Goal: Download file/media

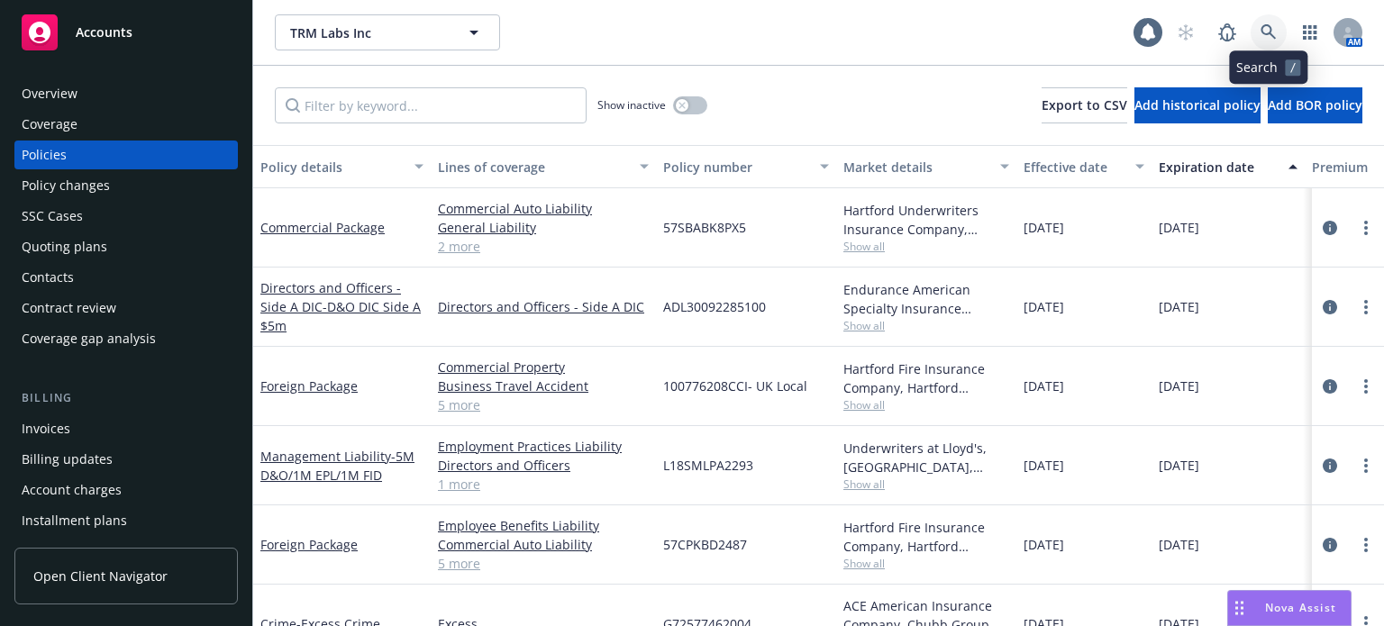
click at [1275, 39] on icon at bounding box center [1269, 32] width 16 height 16
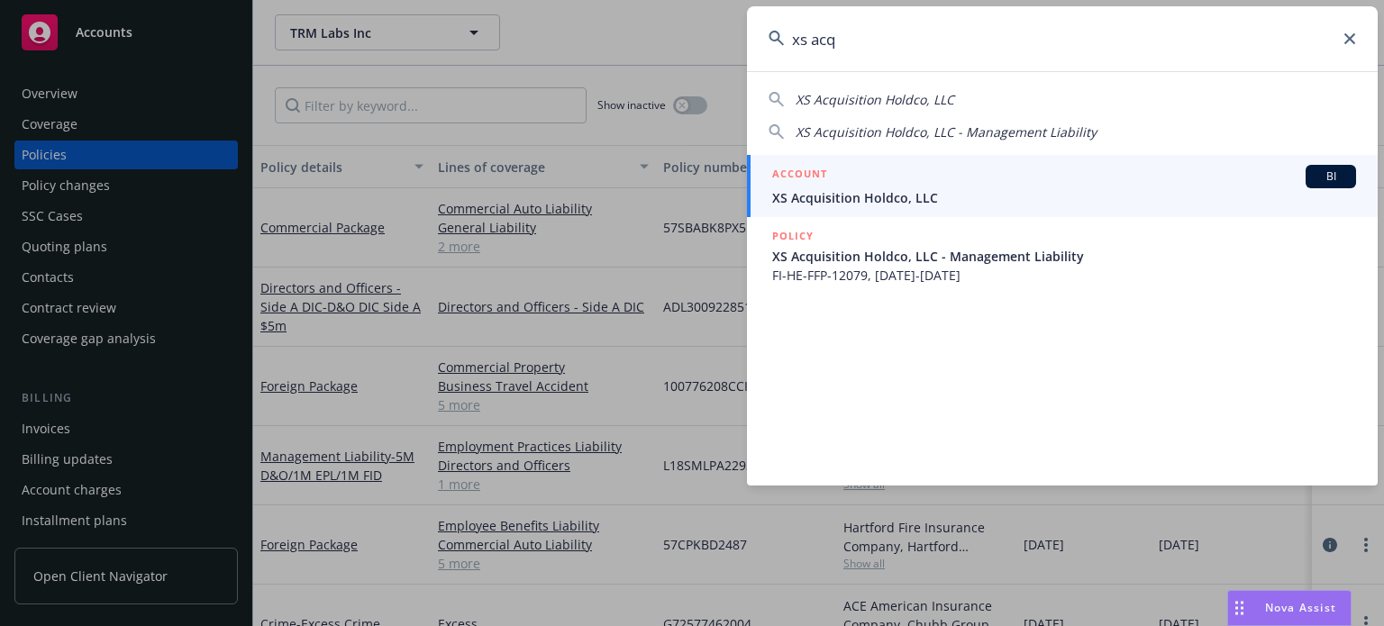
type input "xs acq"
click at [854, 194] on span "XS Acquisition Holdco, LLC" at bounding box center [1064, 197] width 584 height 19
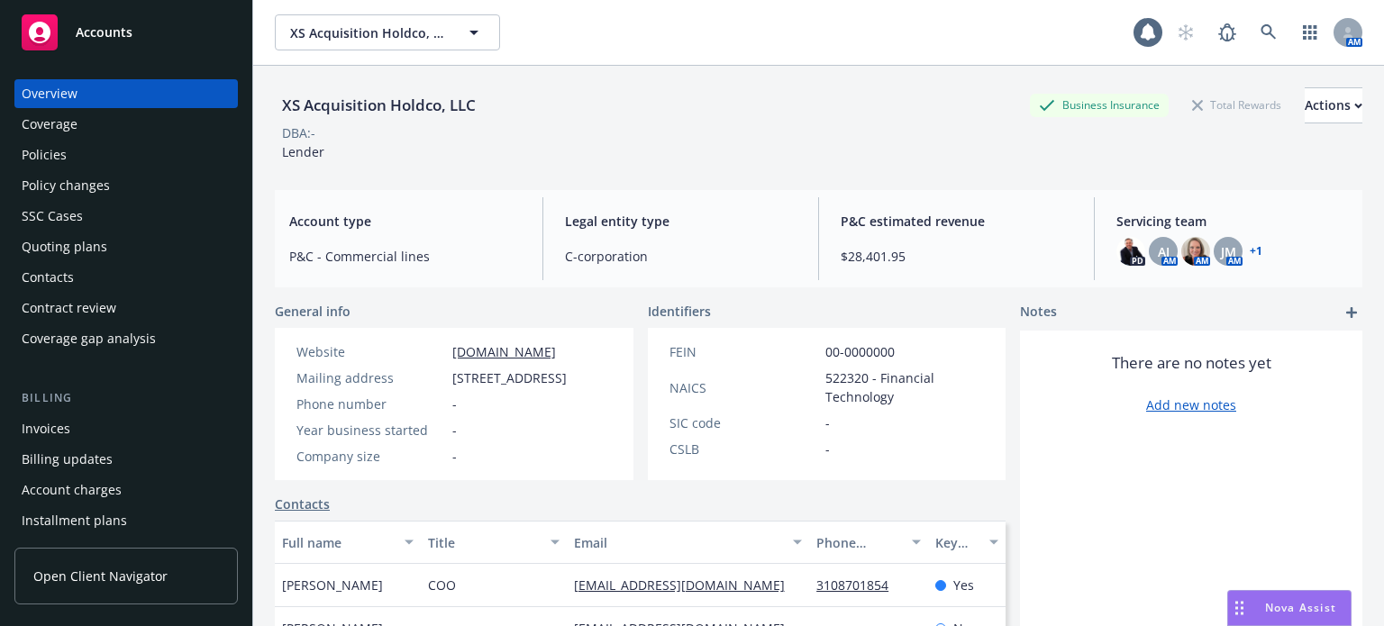
click at [50, 163] on div "Policies" at bounding box center [44, 155] width 45 height 29
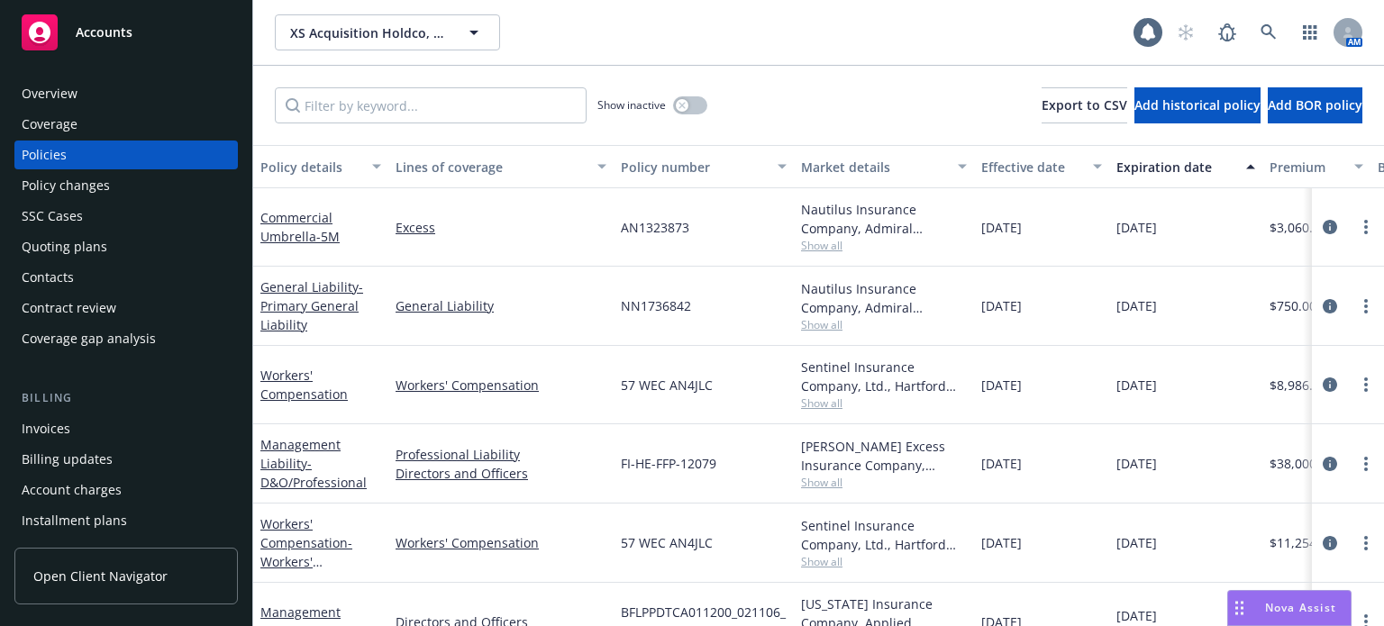
click at [310, 162] on div "Policy details" at bounding box center [310, 167] width 101 height 19
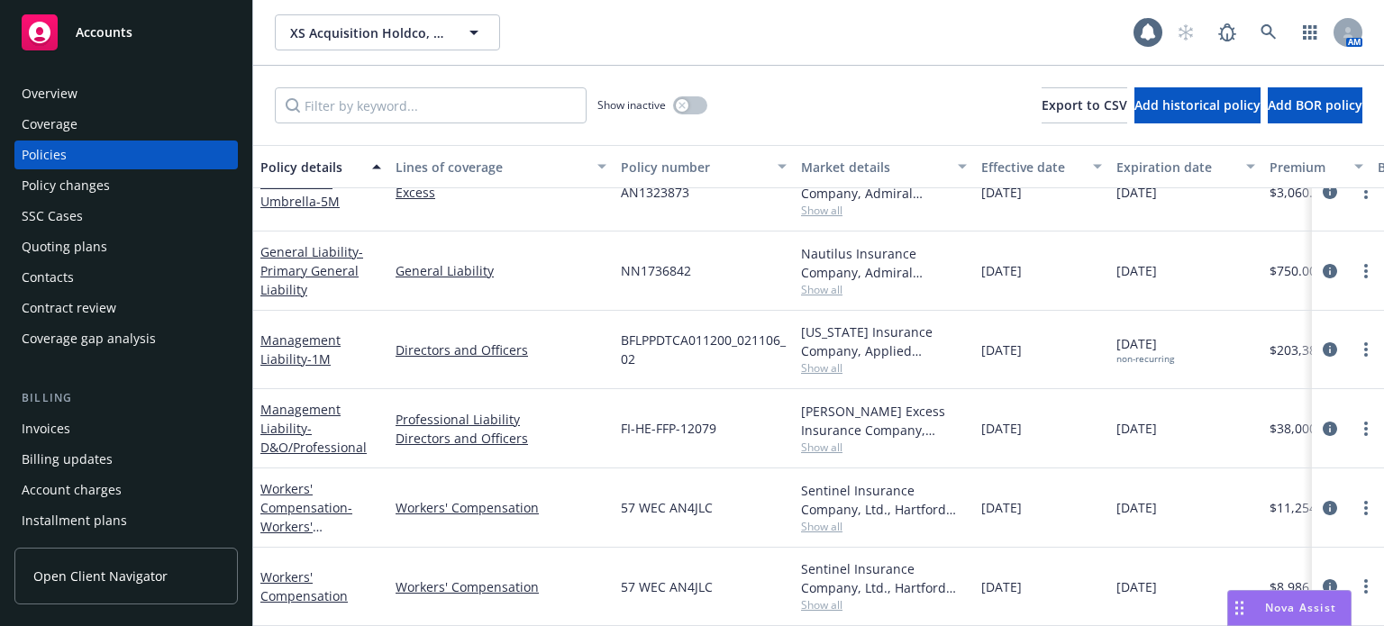
scroll to position [47, 0]
click at [843, 440] on span "Show all" at bounding box center [884, 447] width 166 height 15
click at [692, 469] on div "57 WEC AN4JLC" at bounding box center [704, 508] width 180 height 79
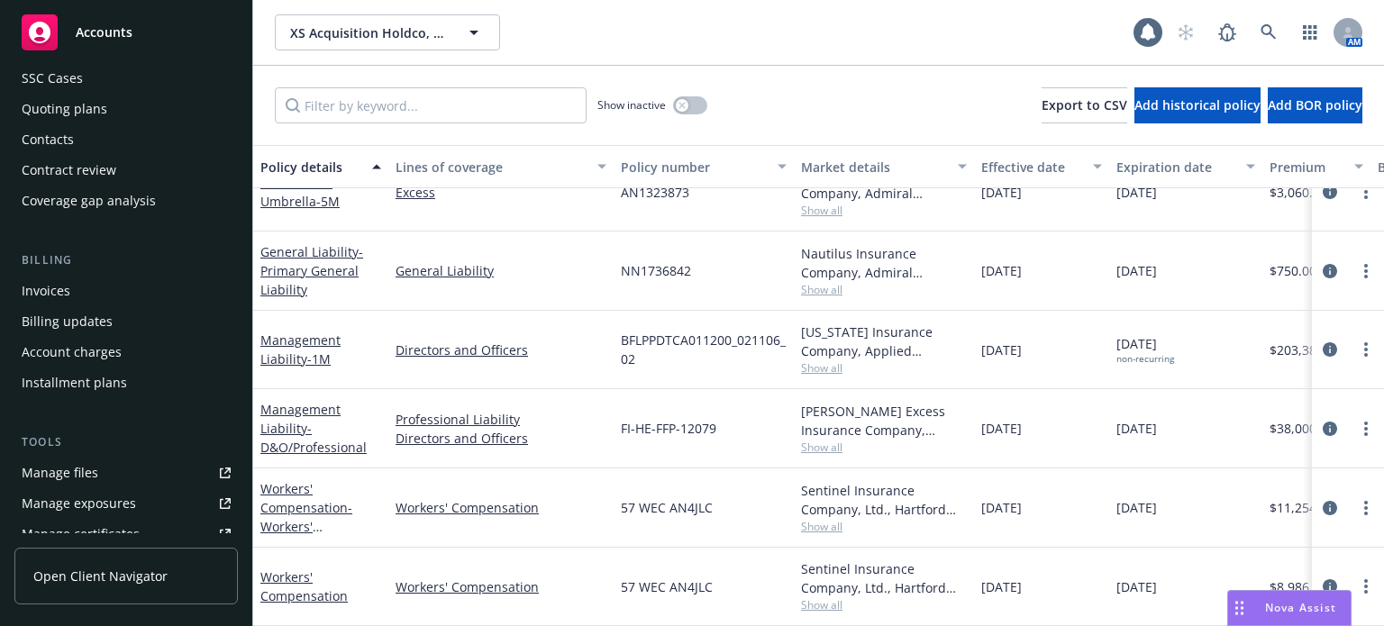
scroll to position [180, 0]
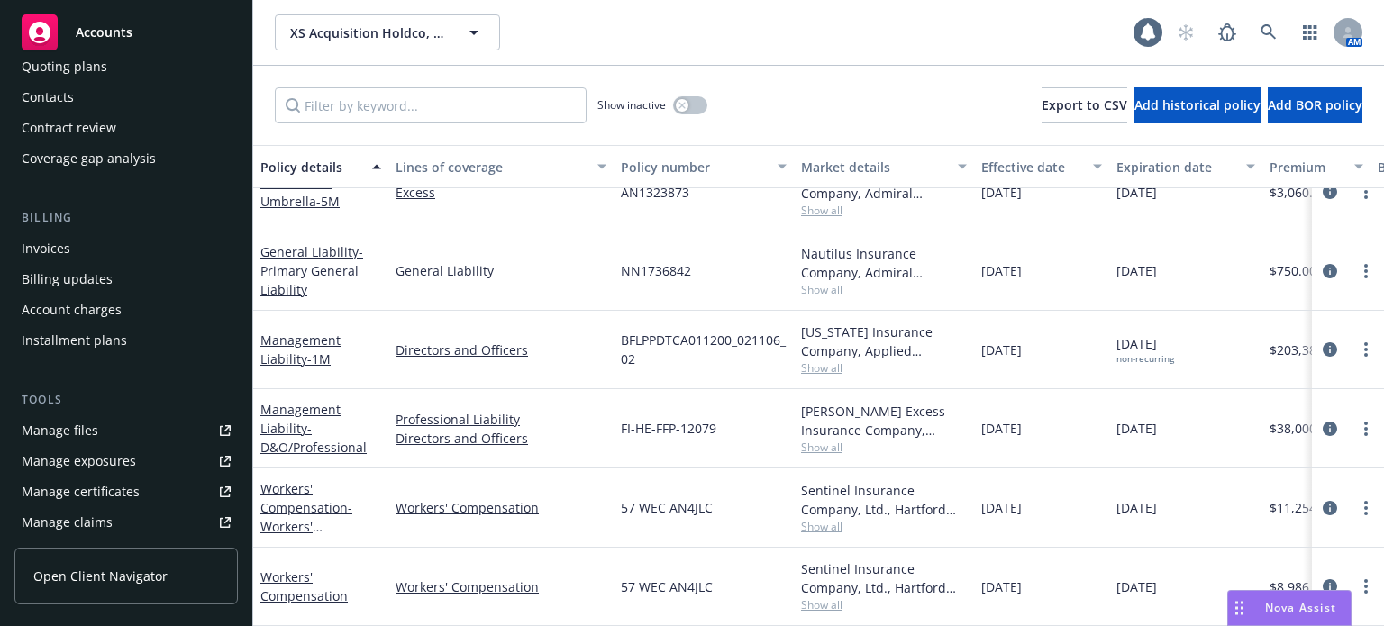
click at [77, 428] on div "Manage files" at bounding box center [60, 430] width 77 height 29
click at [312, 401] on link "Management Liability - D&O/Professional" at bounding box center [313, 428] width 106 height 55
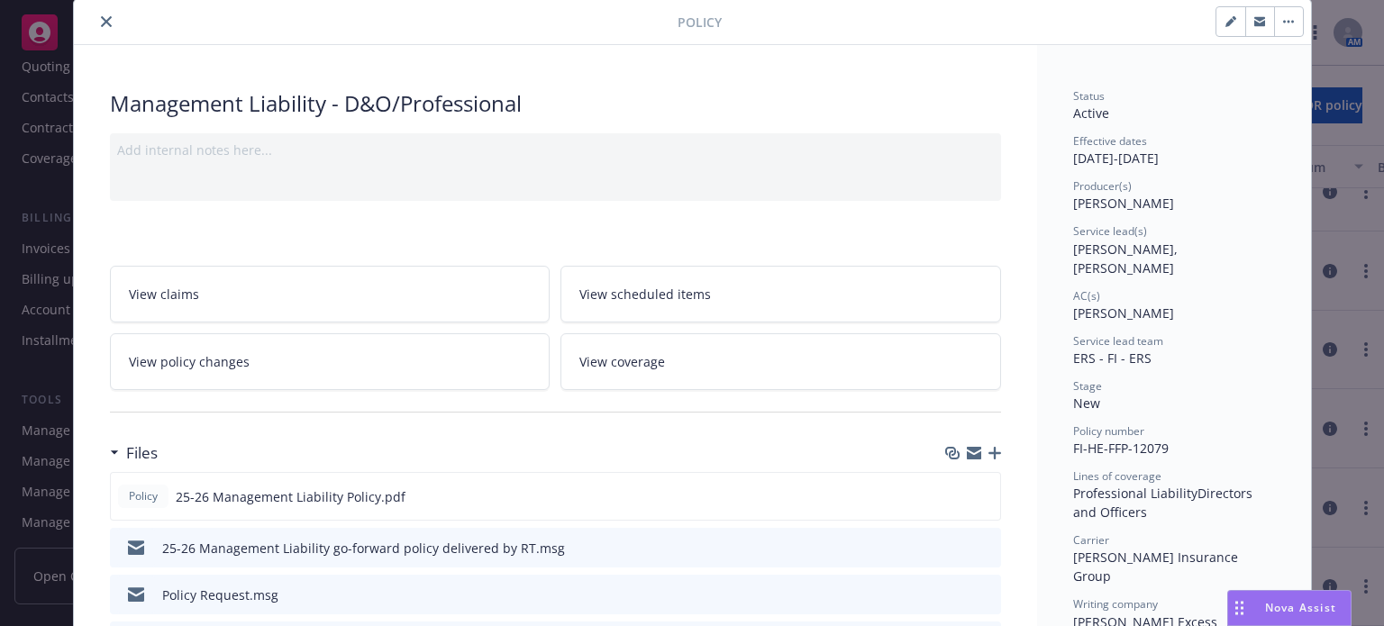
scroll to position [90, 0]
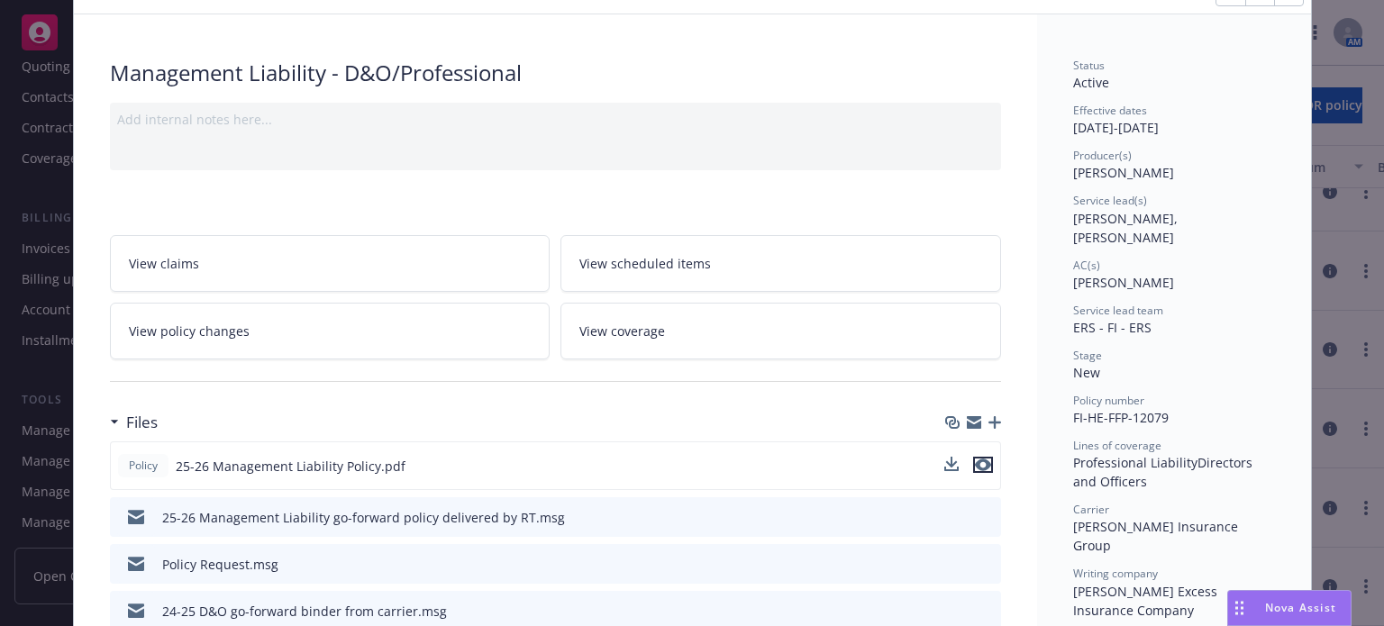
click at [982, 465] on icon "preview file" at bounding box center [983, 465] width 16 height 13
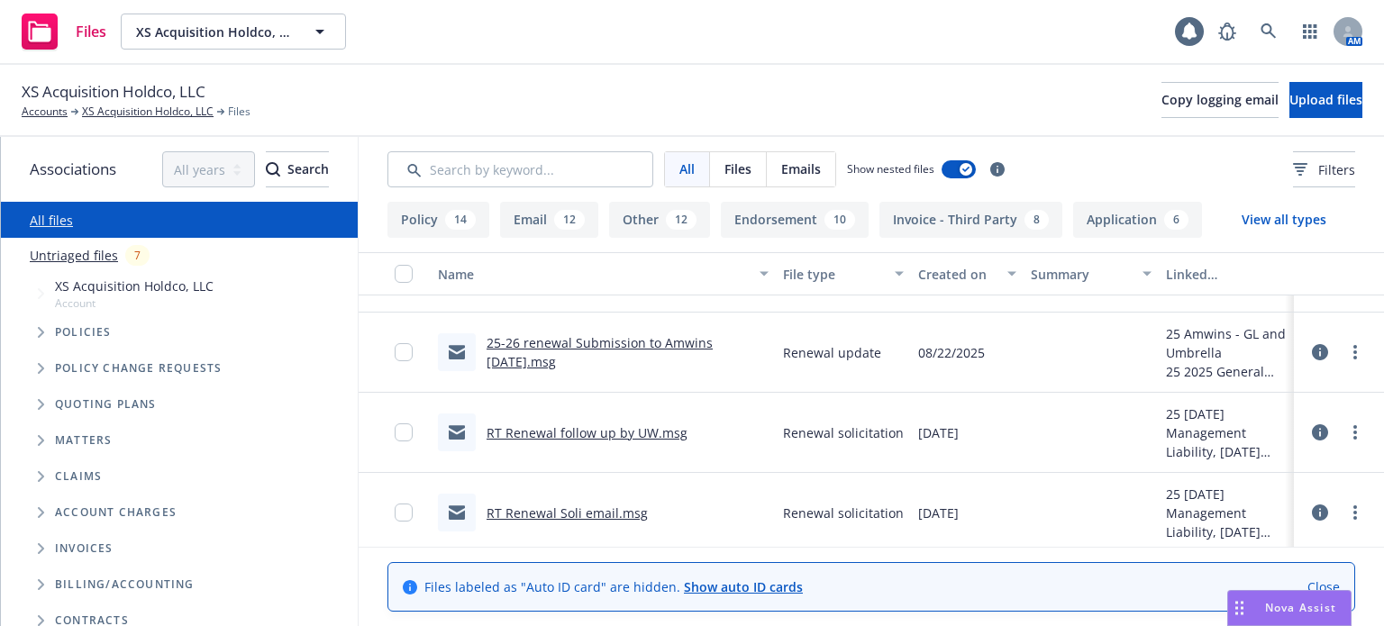
scroll to position [1352, 0]
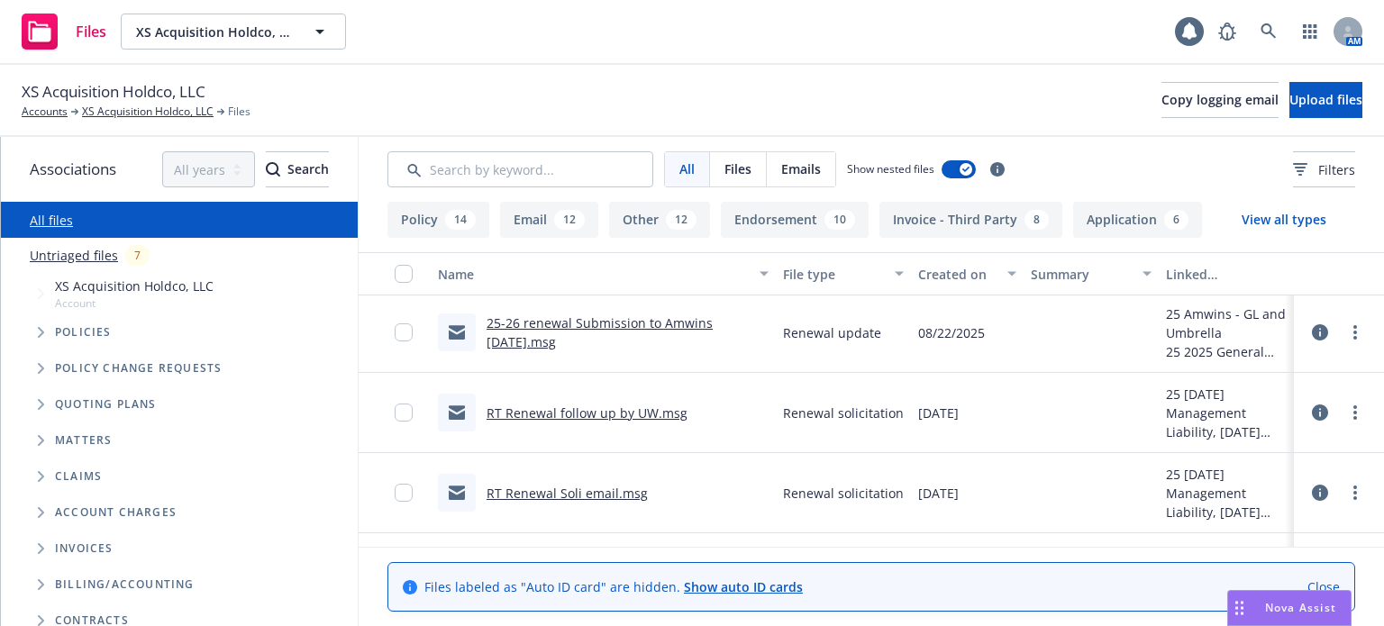
click at [601, 417] on link "RT Renewal follow up by UW.msg" at bounding box center [587, 413] width 201 height 17
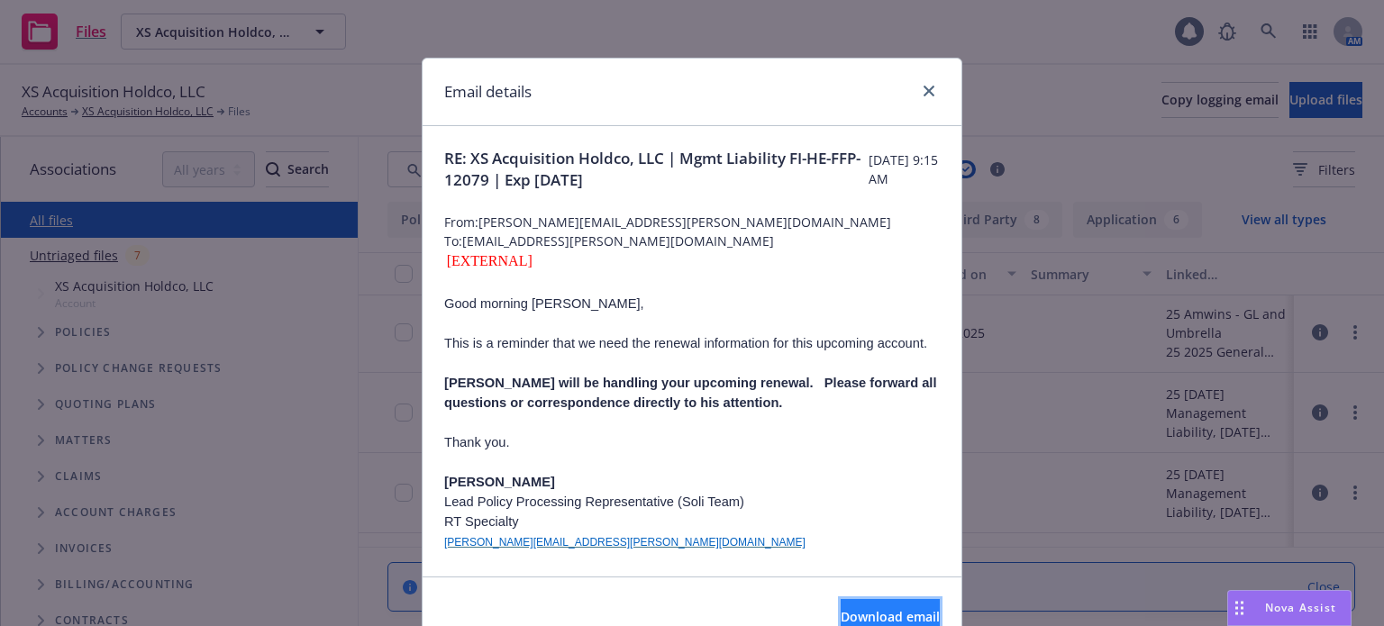
click at [841, 615] on span "Download email" at bounding box center [890, 616] width 99 height 17
click at [928, 94] on link "close" at bounding box center [929, 91] width 22 height 22
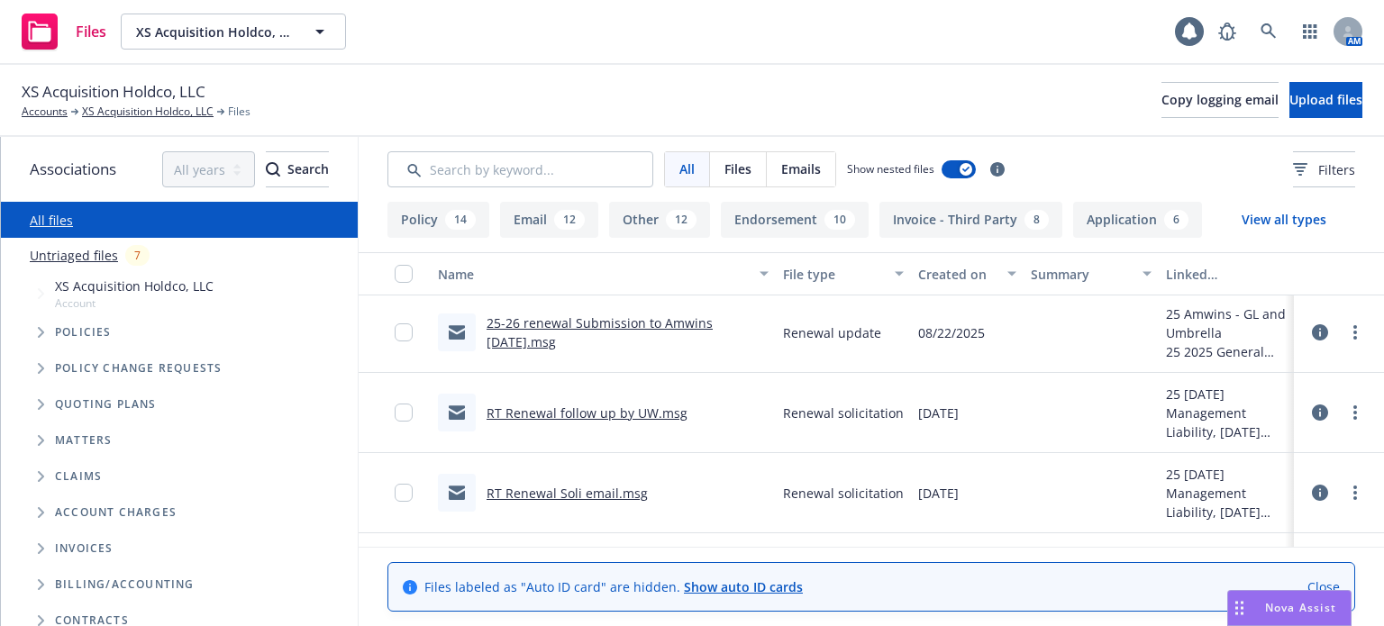
click at [574, 491] on link "RT Renewal Soli email.msg" at bounding box center [567, 493] width 161 height 17
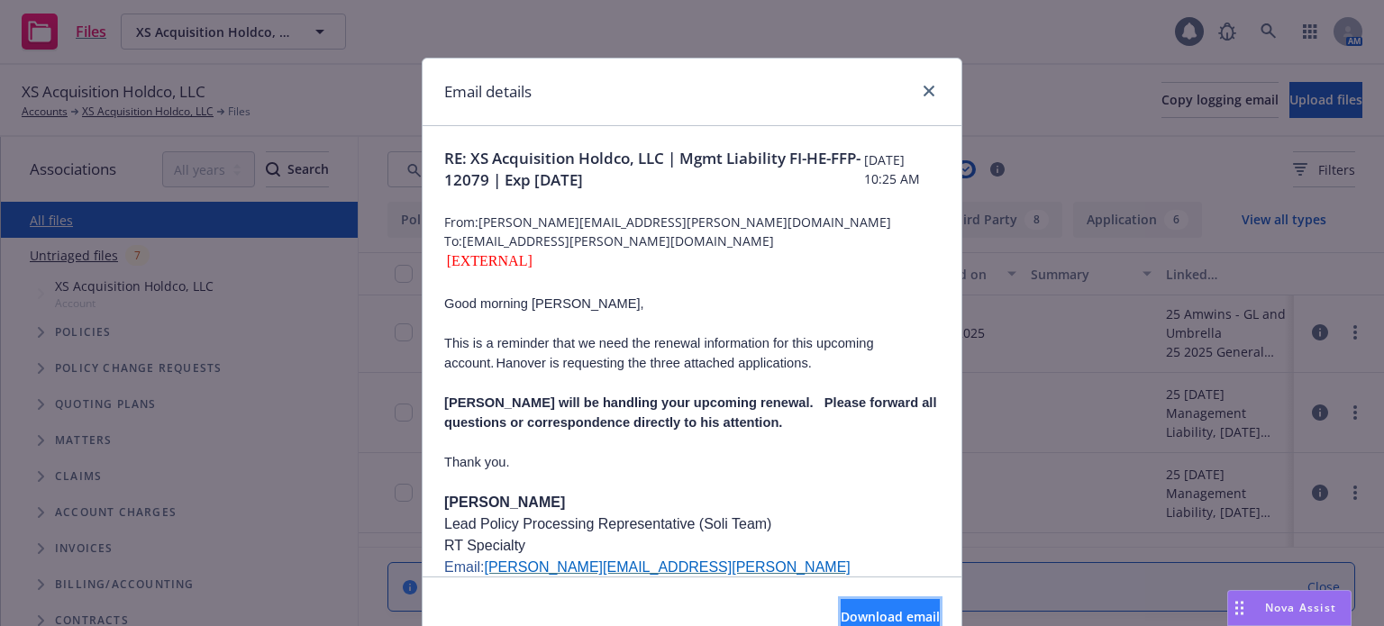
click at [851, 605] on button "Download email" at bounding box center [890, 617] width 99 height 36
